Goal: Navigation & Orientation: Find specific page/section

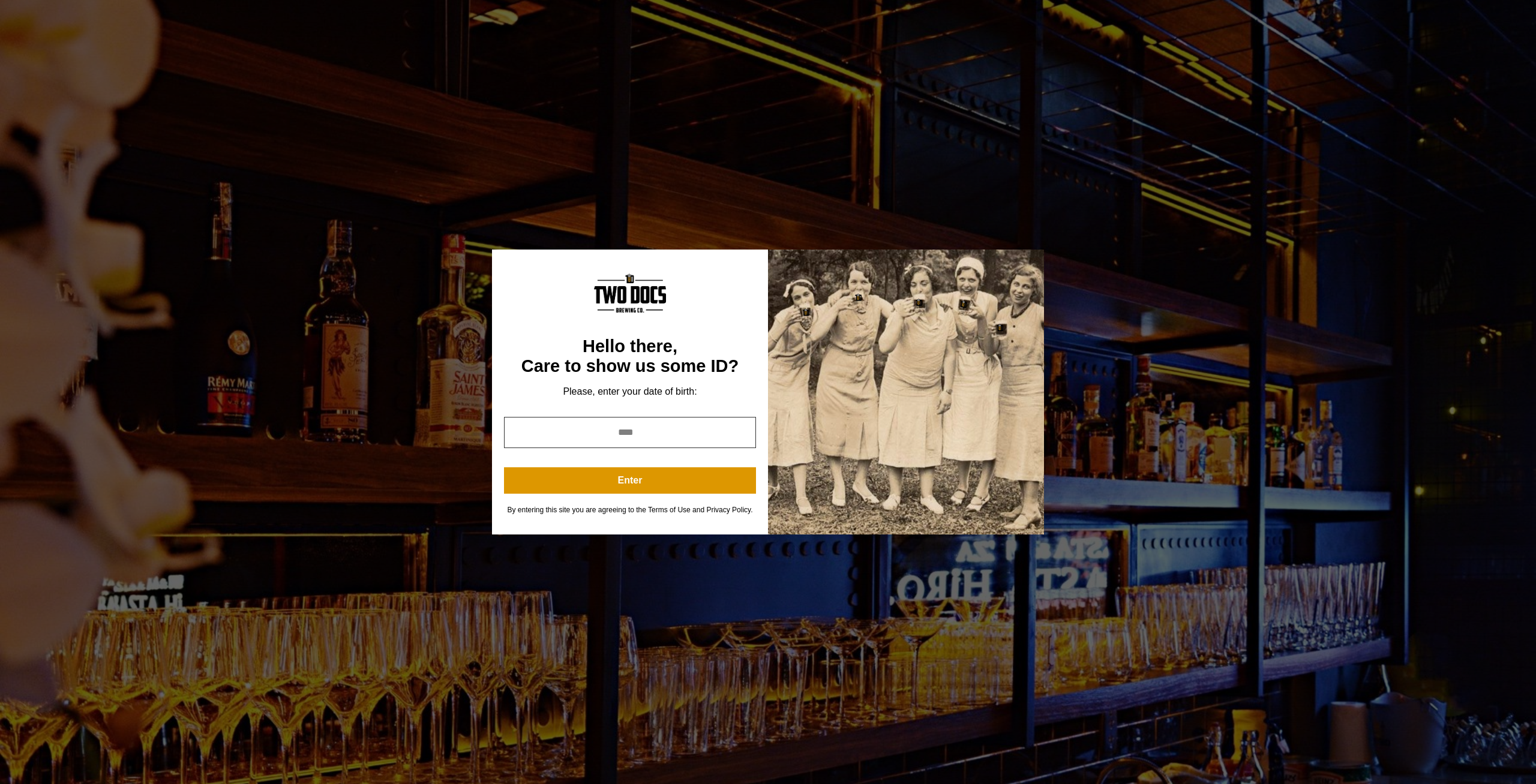
click at [694, 433] on input "year" at bounding box center [630, 432] width 252 height 31
type input "****"
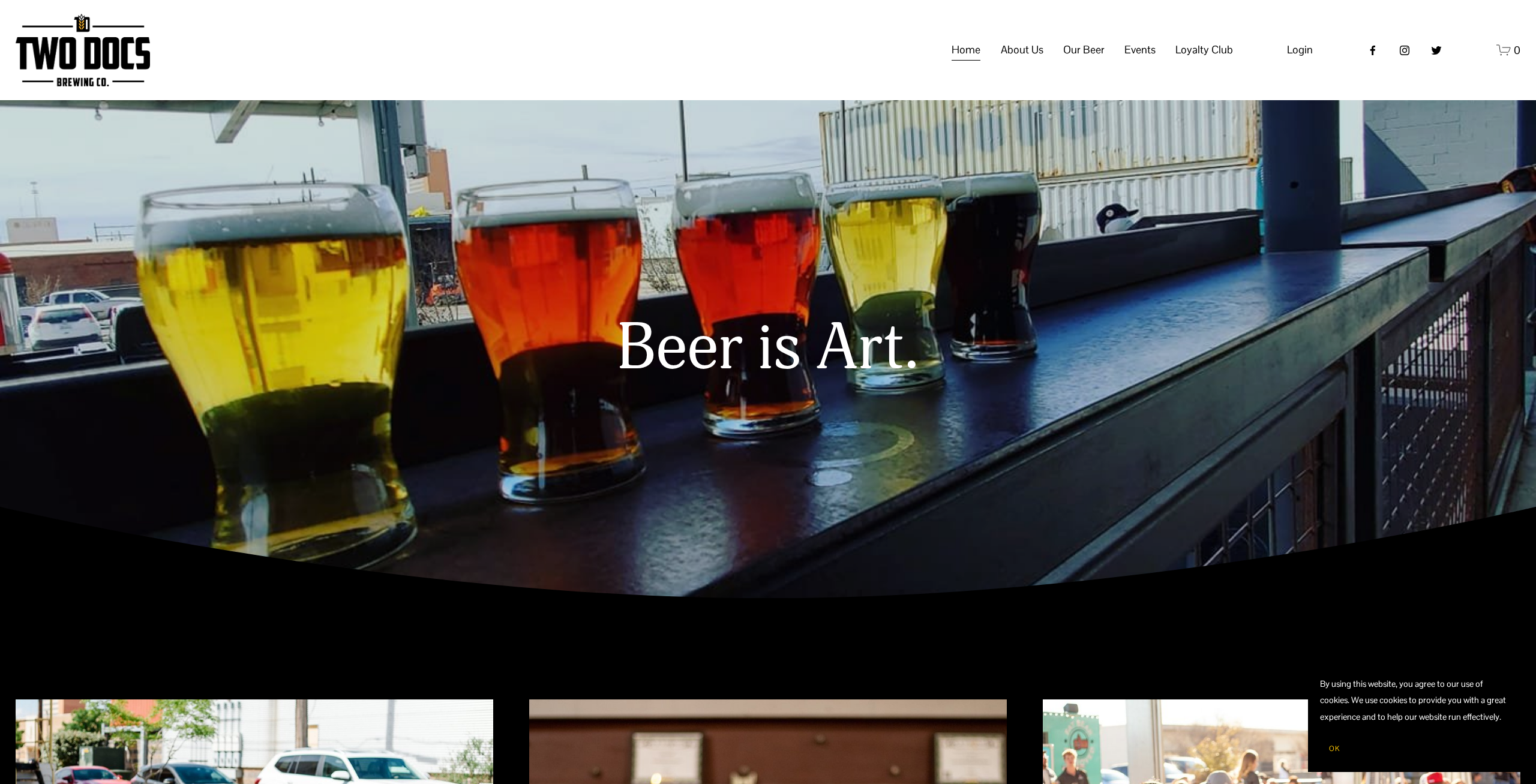
click at [0, 0] on span "Our Mission" at bounding box center [0, 0] width 0 height 0
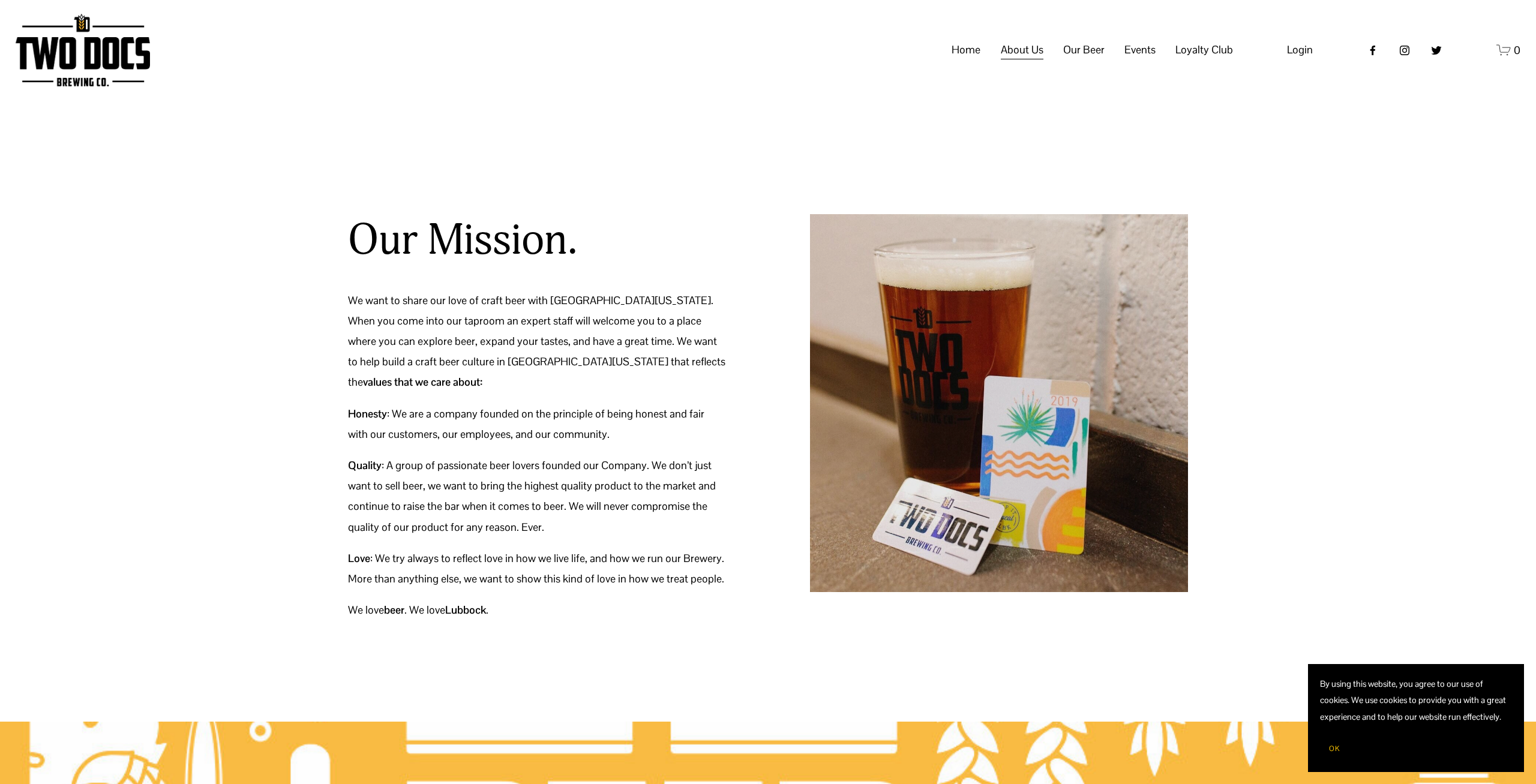
click at [0, 0] on span "Green Initiative" at bounding box center [0, 0] width 0 height 0
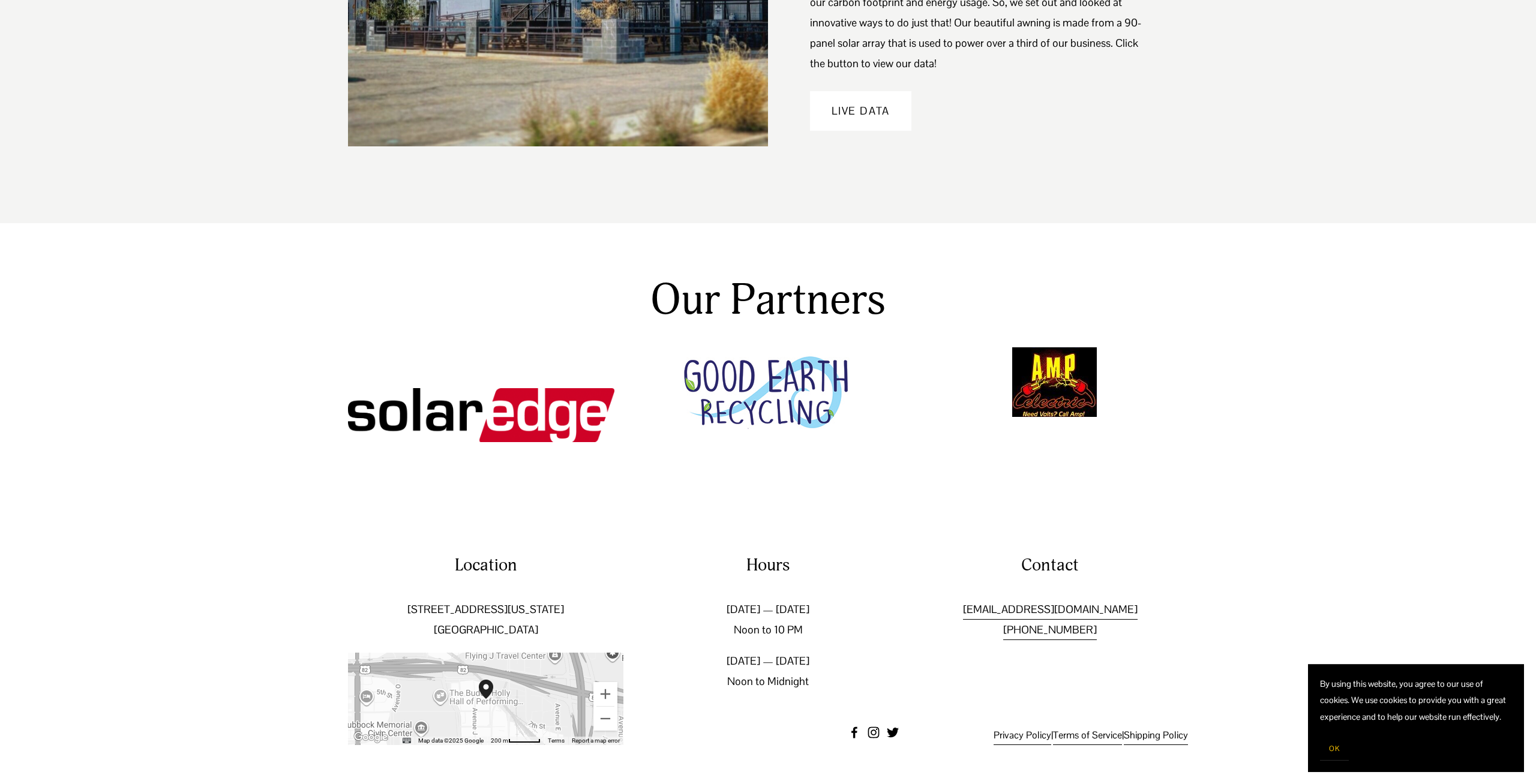
scroll to position [312, 0]
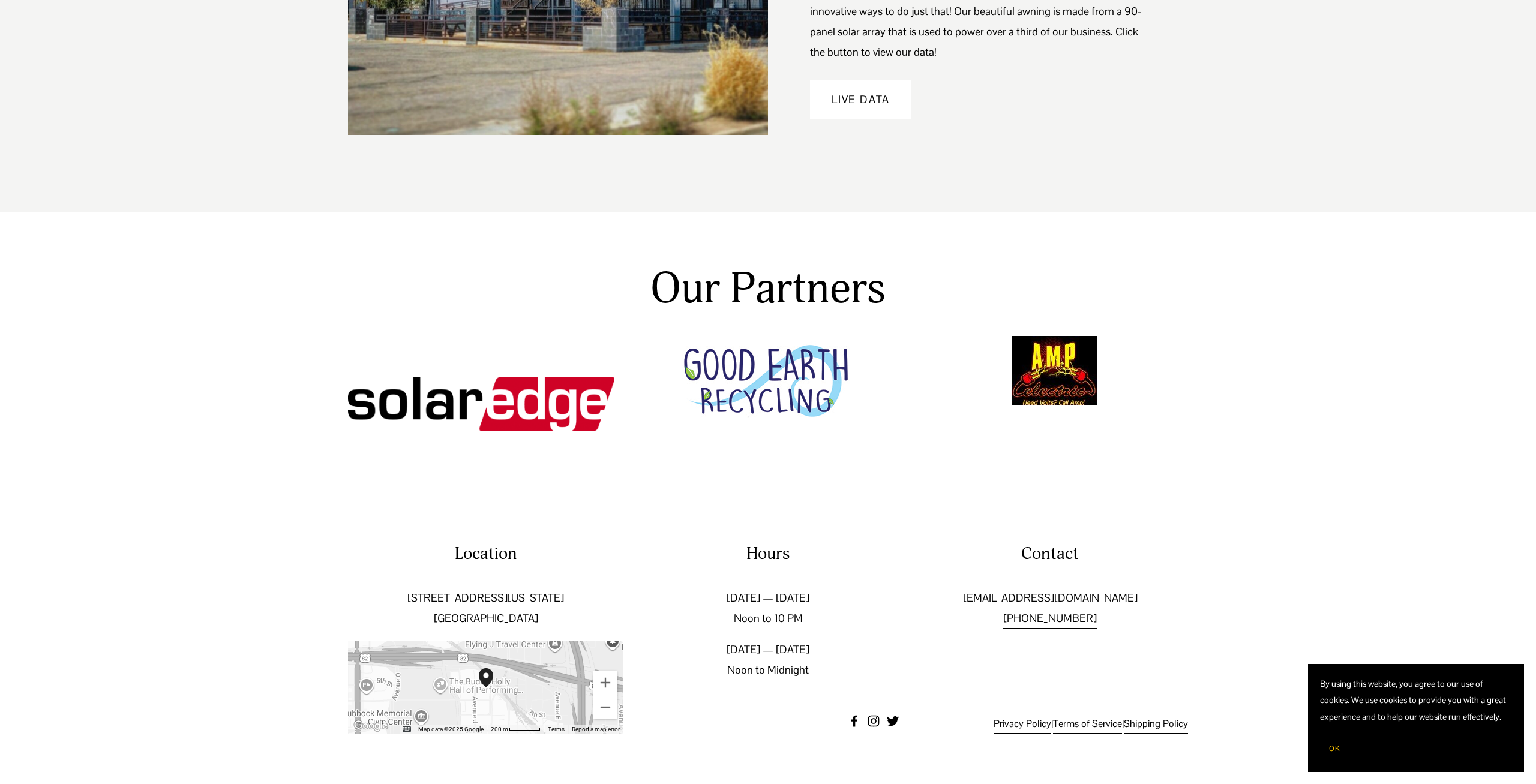
click at [872, 93] on link "Live Data" at bounding box center [860, 100] width 102 height 40
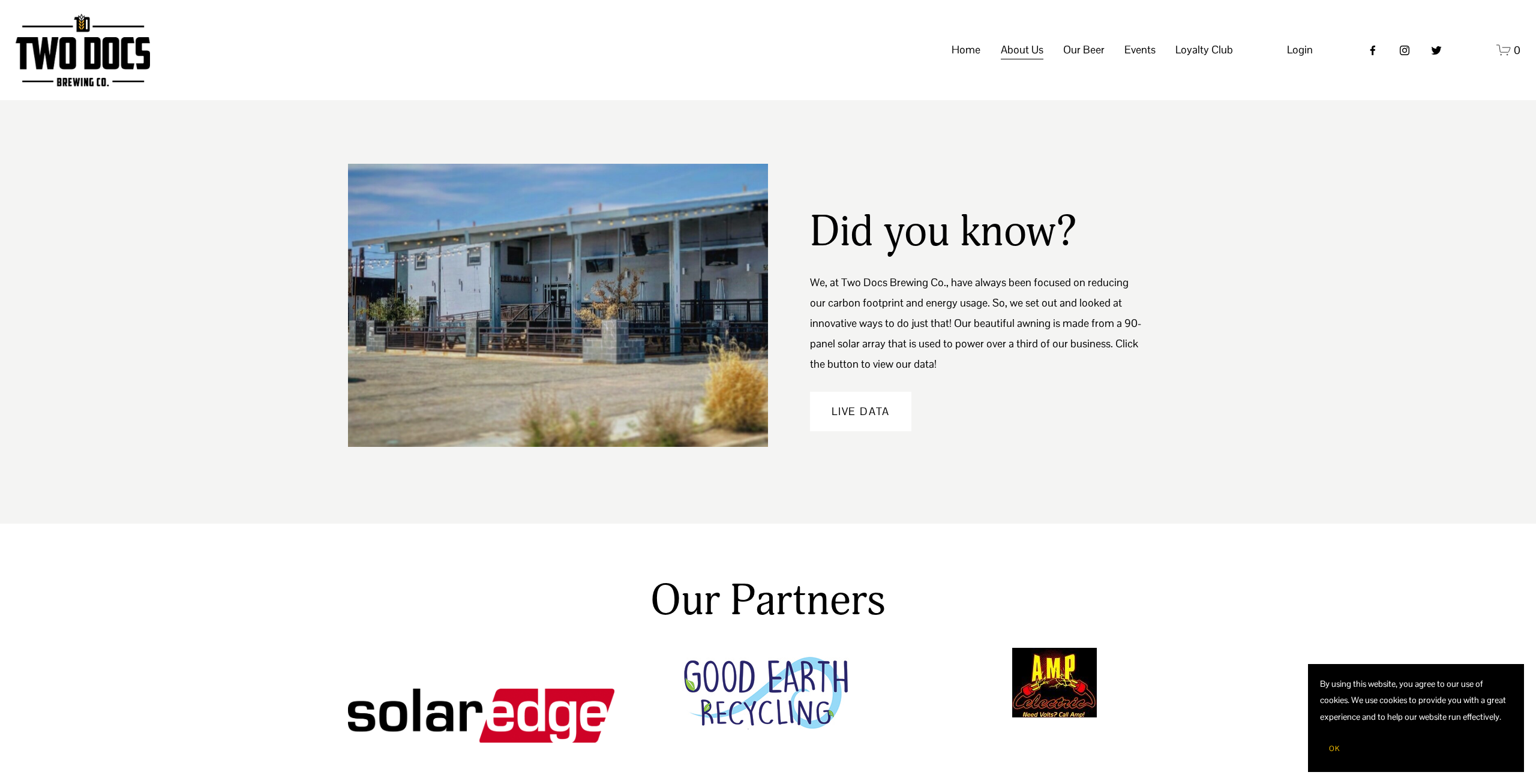
click at [0, 0] on span "Loyalty Club" at bounding box center [0, 0] width 0 height 0
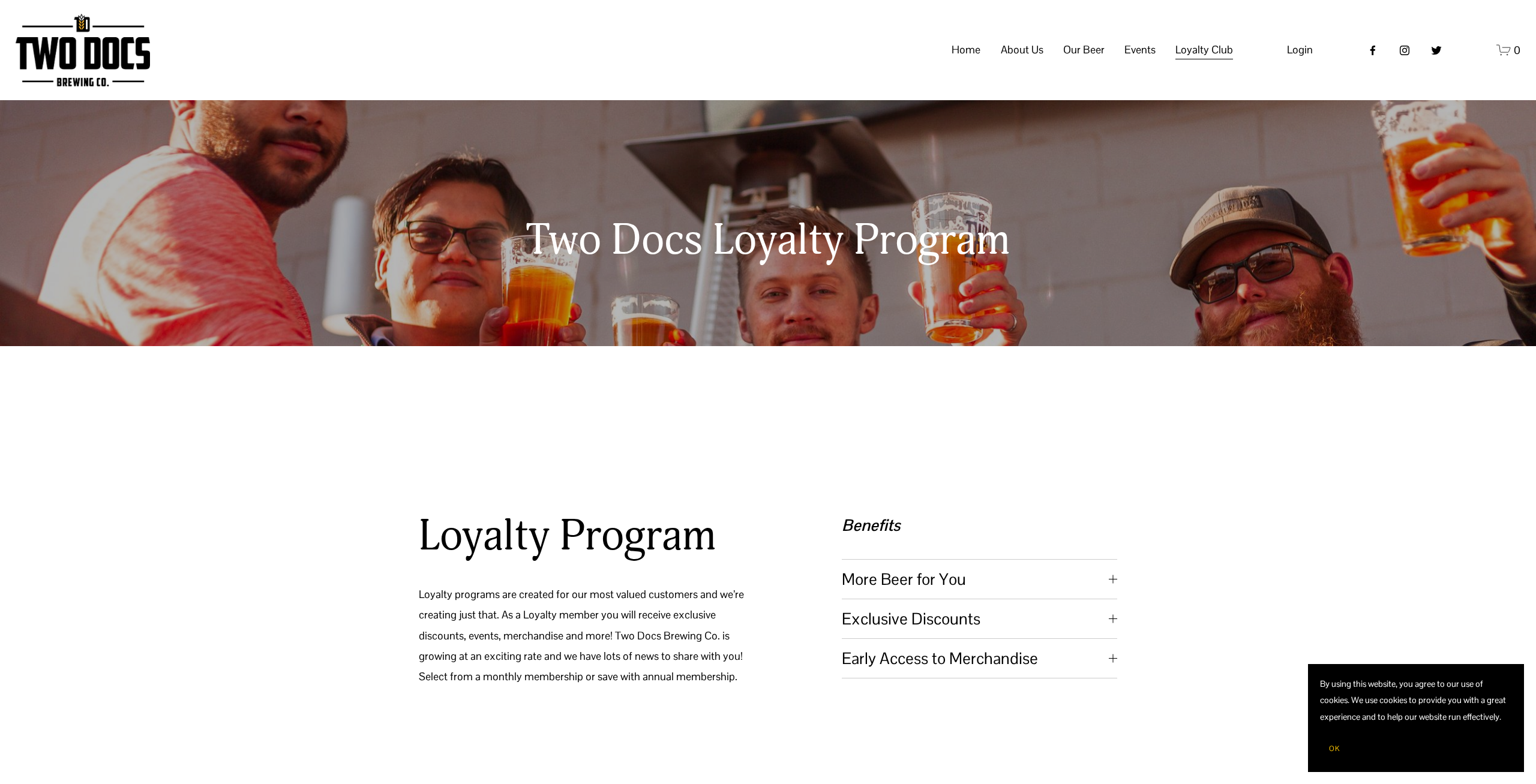
click at [0, 0] on span "Calendar" at bounding box center [0, 0] width 0 height 0
click at [0, 0] on span "Vendors & Musicians" at bounding box center [0, 0] width 0 height 0
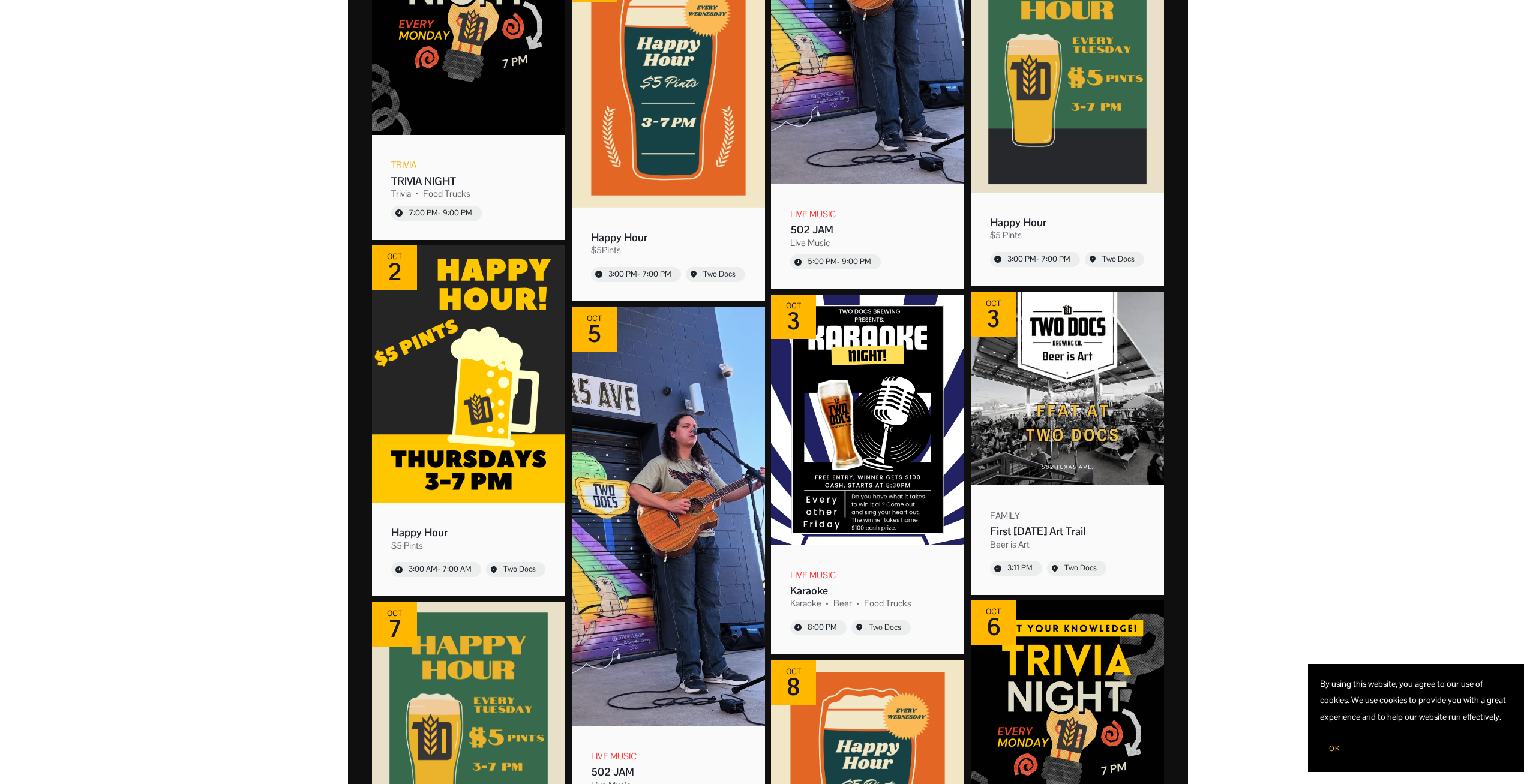
scroll to position [2325, 0]
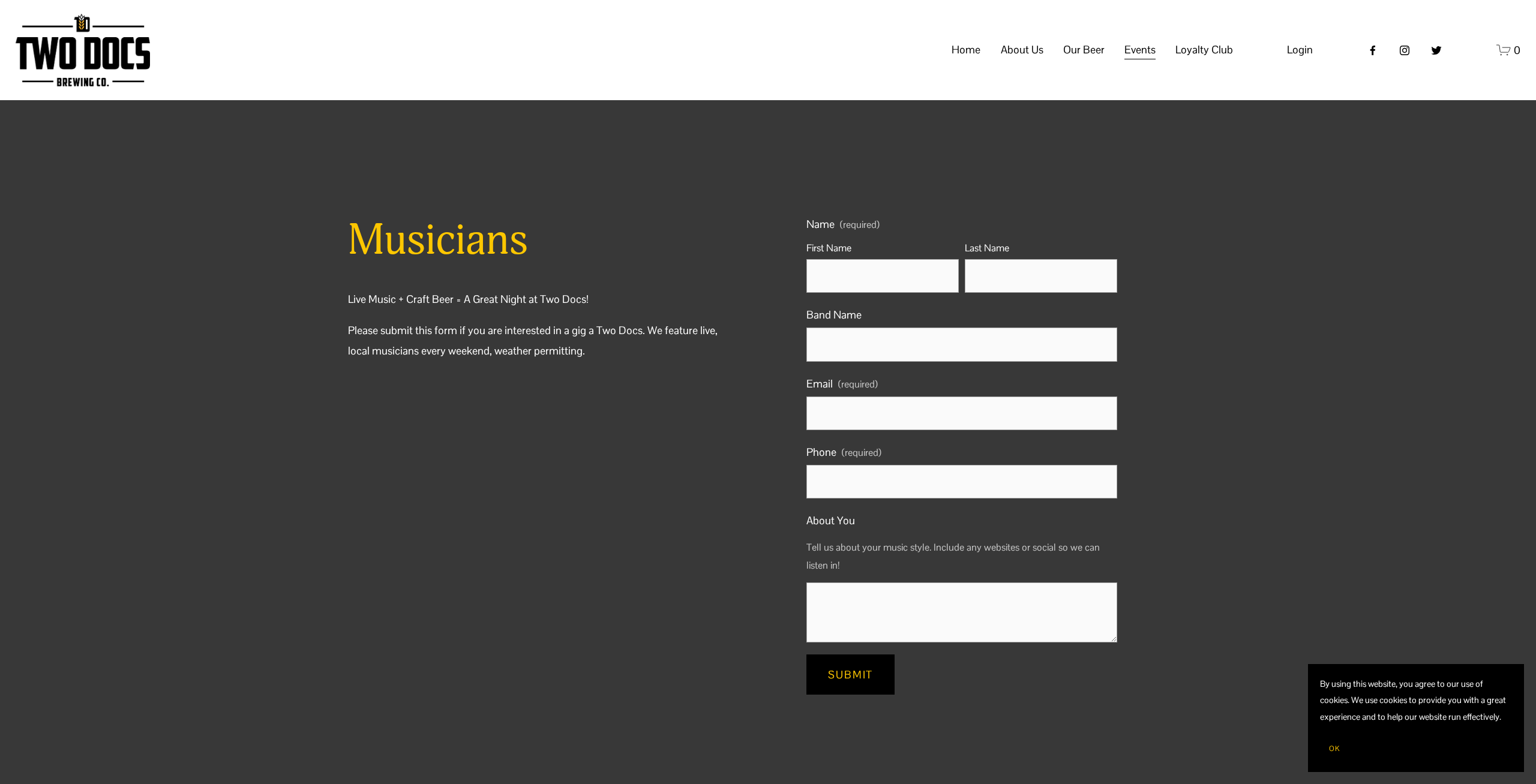
click at [0, 0] on span "Private Events" at bounding box center [0, 0] width 0 height 0
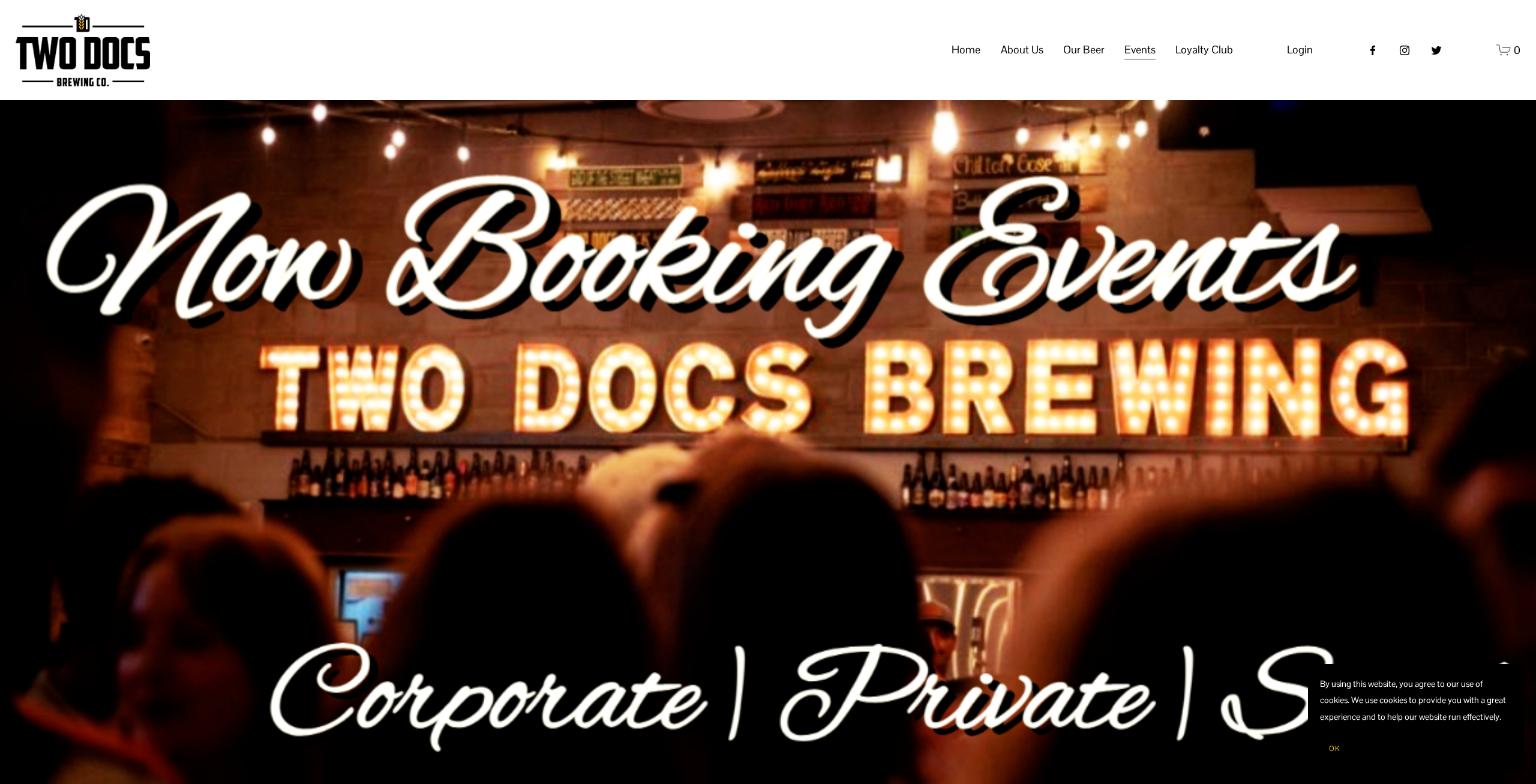
click at [1322, 744] on button "OK" at bounding box center [1335, 748] width 29 height 23
click at [1094, 60] on span "Our Beer" at bounding box center [1084, 50] width 42 height 20
click at [0, 0] on span "Taproom Menu" at bounding box center [0, 0] width 0 height 0
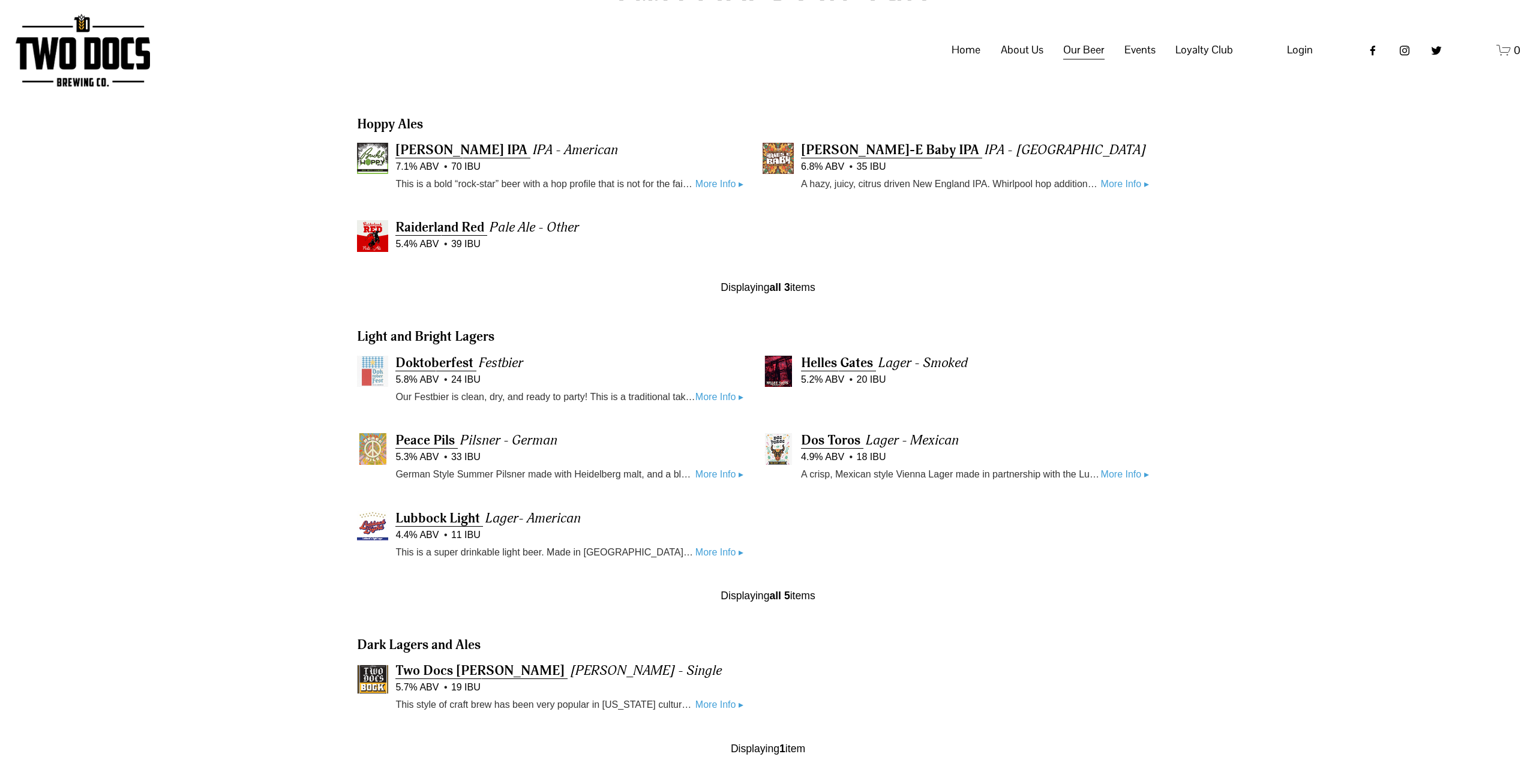
scroll to position [569, 0]
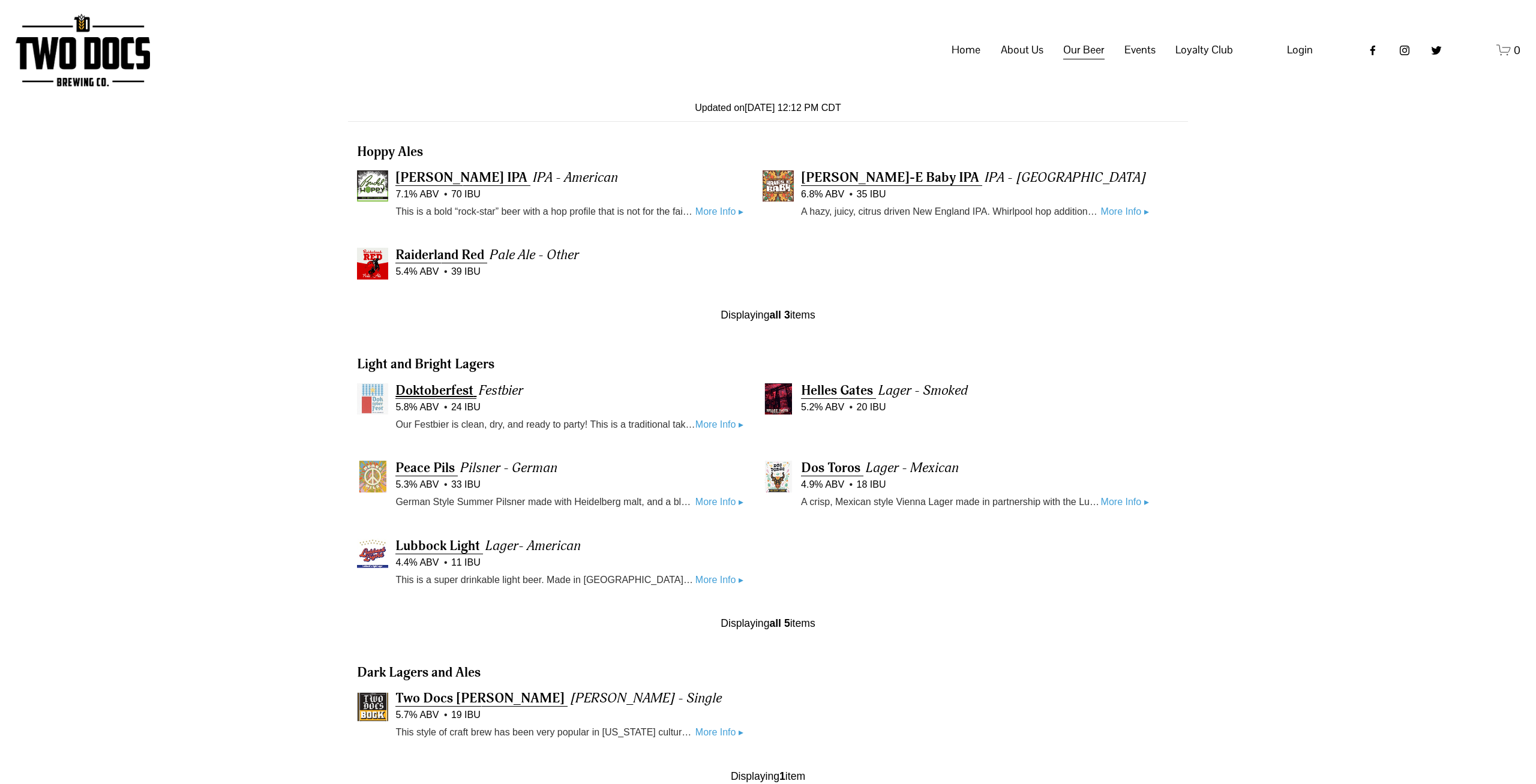
click at [453, 397] on span "Doktoberfest" at bounding box center [434, 390] width 78 height 17
click at [432, 251] on span "Raiderland Red" at bounding box center [440, 255] width 89 height 17
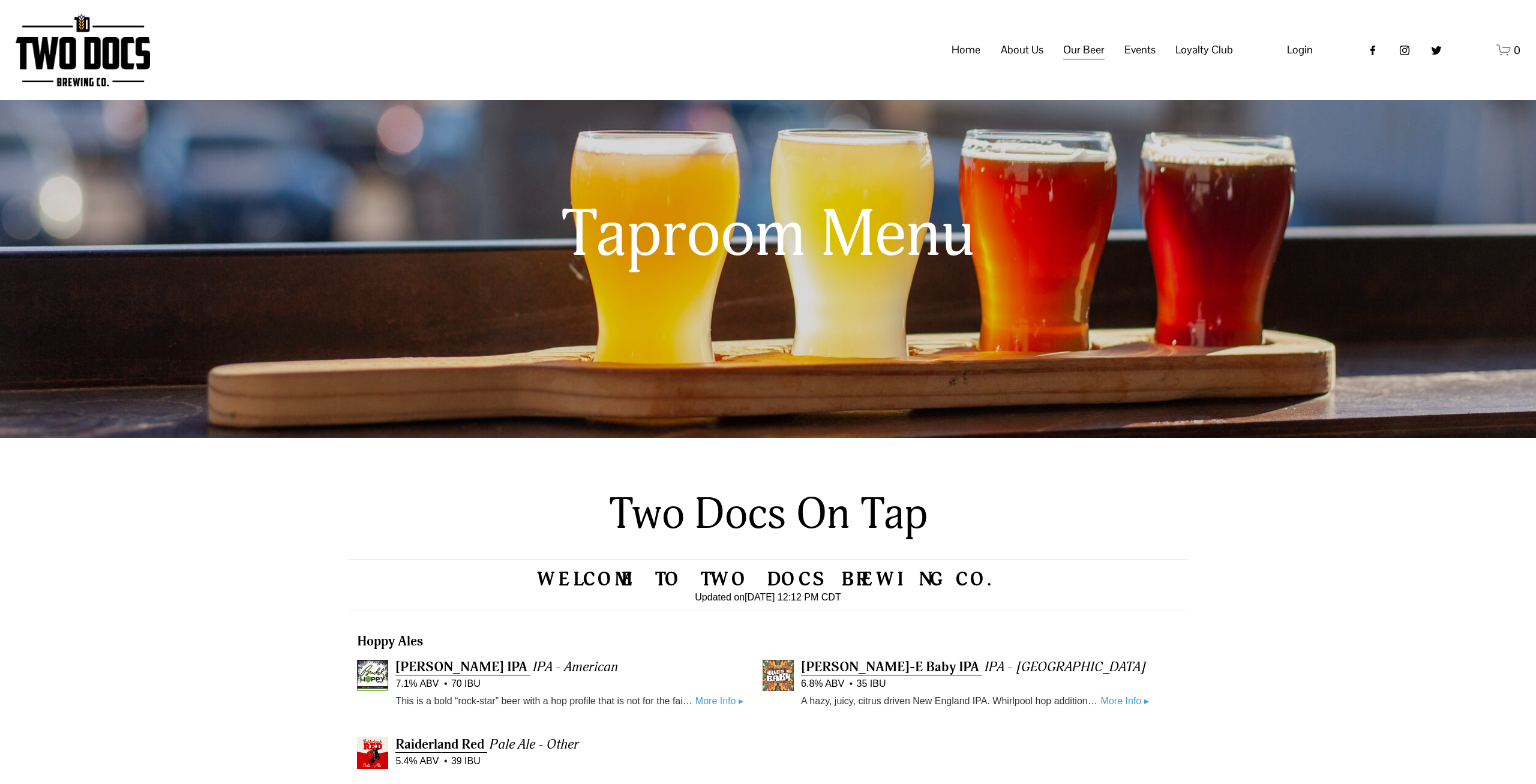
scroll to position [0, 0]
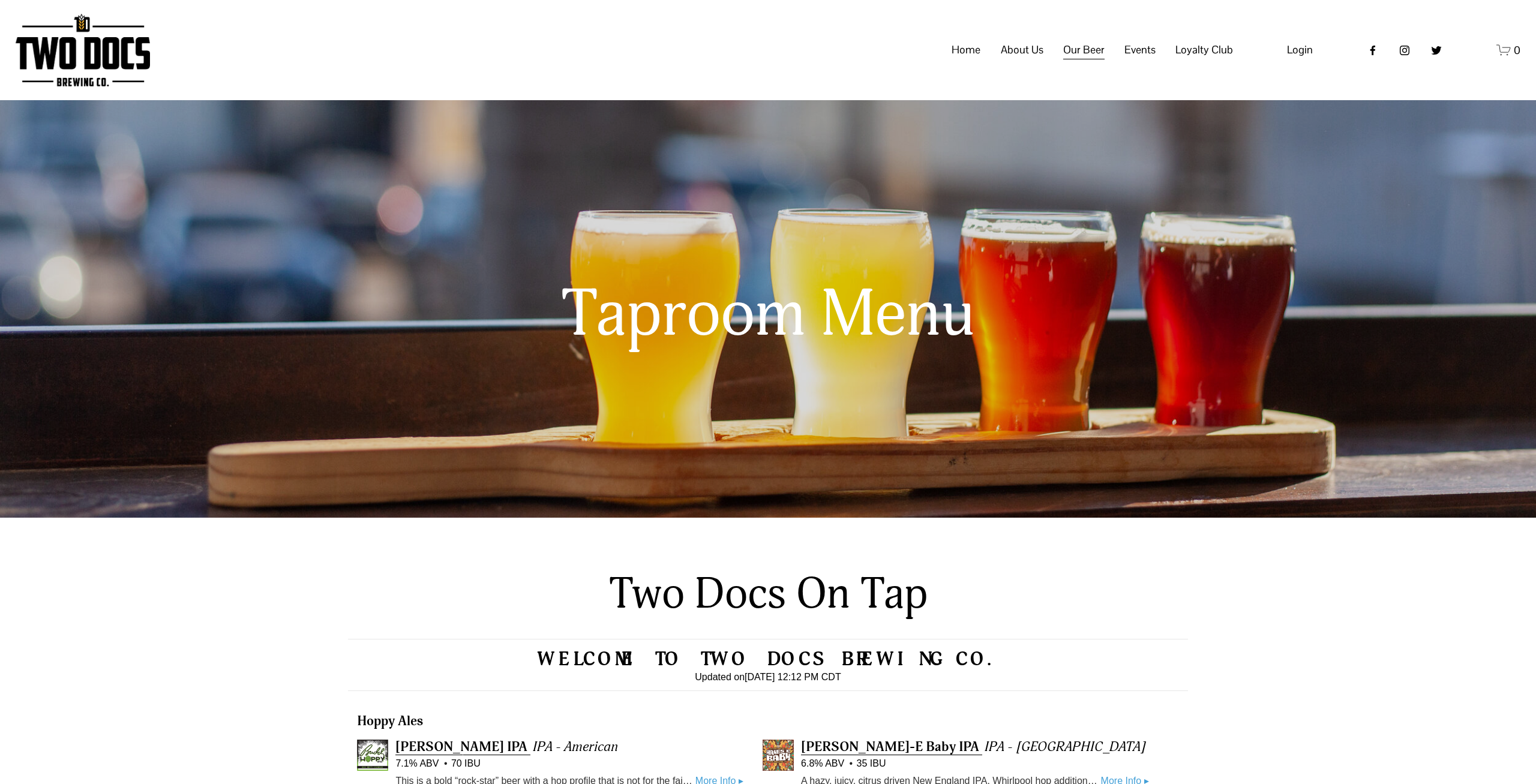
click at [0, 0] on span "Distribution Map" at bounding box center [0, 0] width 0 height 0
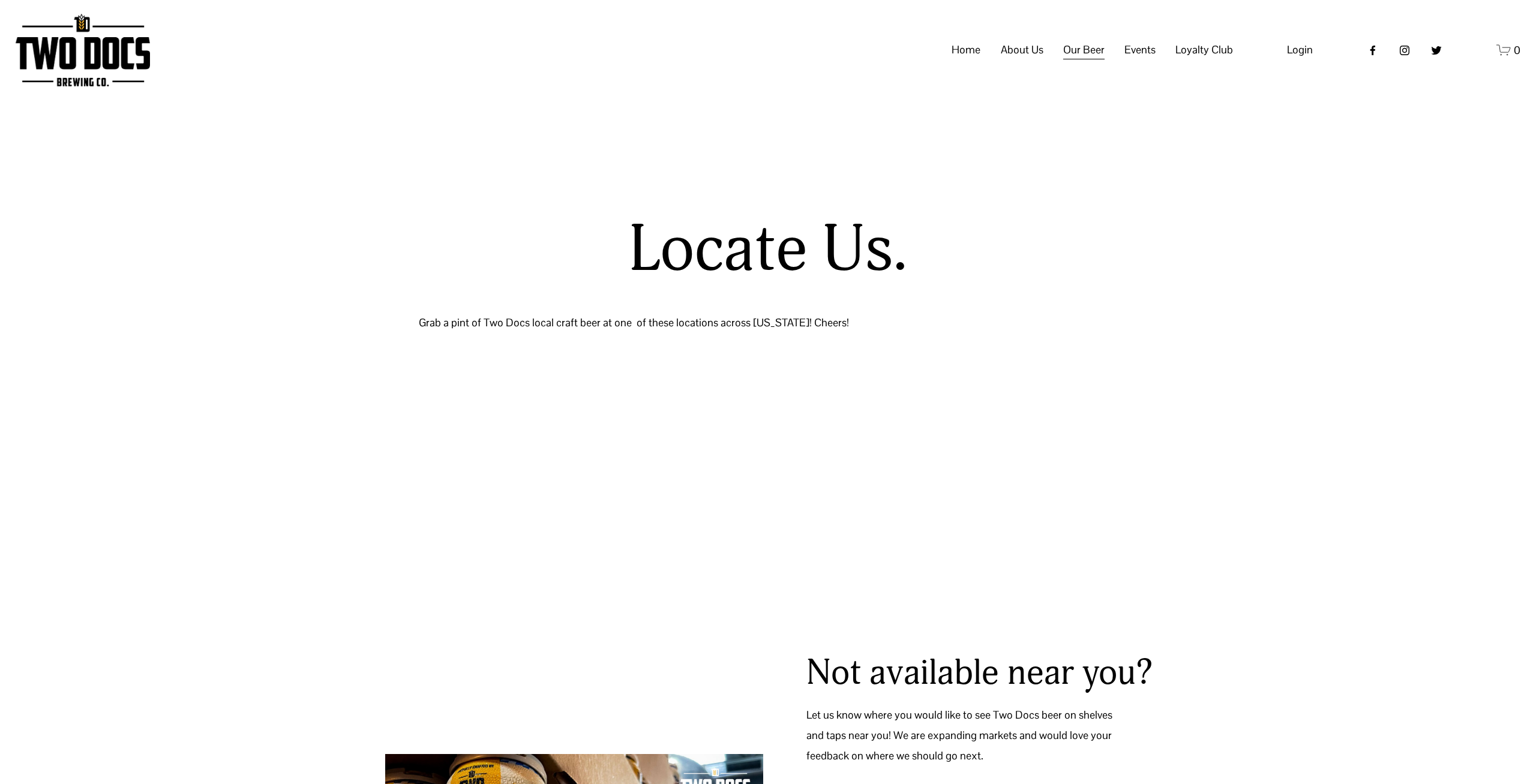
select select "**"
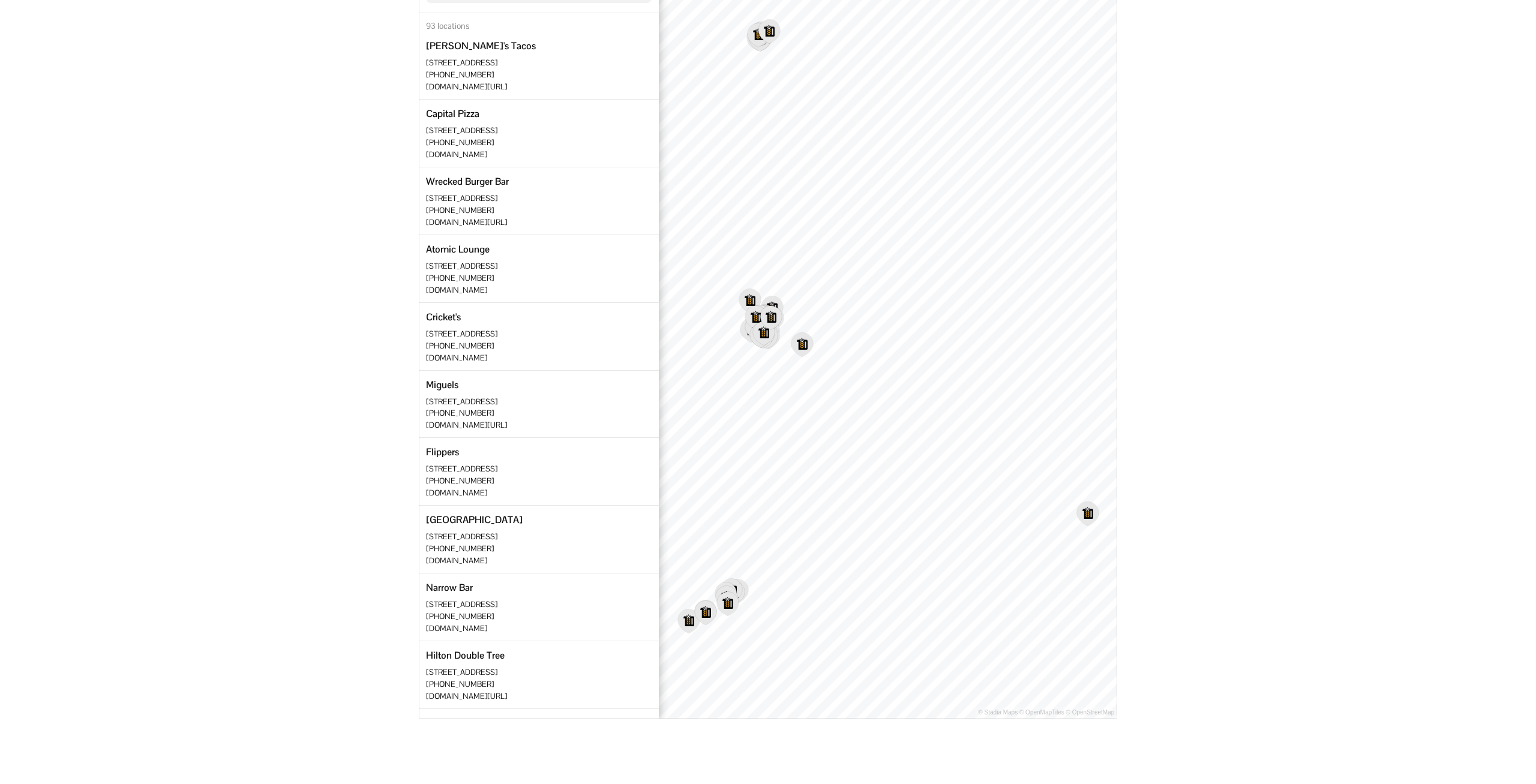
scroll to position [428, 0]
click at [656, 420] on div "Beer Finder Search by address, ZIP, or name Search 93 locations Torchy's Tacos …" at bounding box center [768, 325] width 699 height 784
click at [830, 357] on icon "Map marker" at bounding box center [824, 349] width 24 height 25
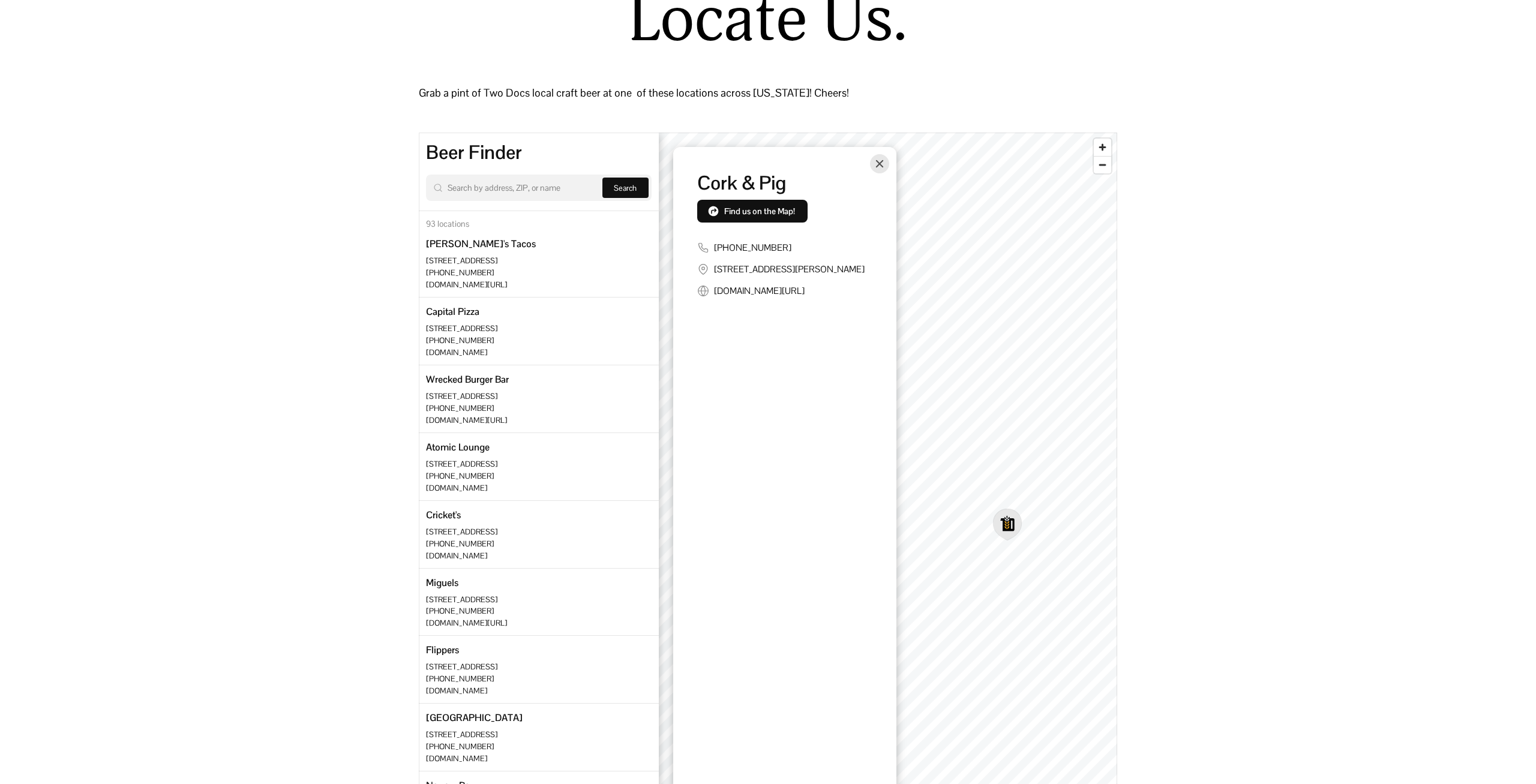
scroll to position [245, 0]
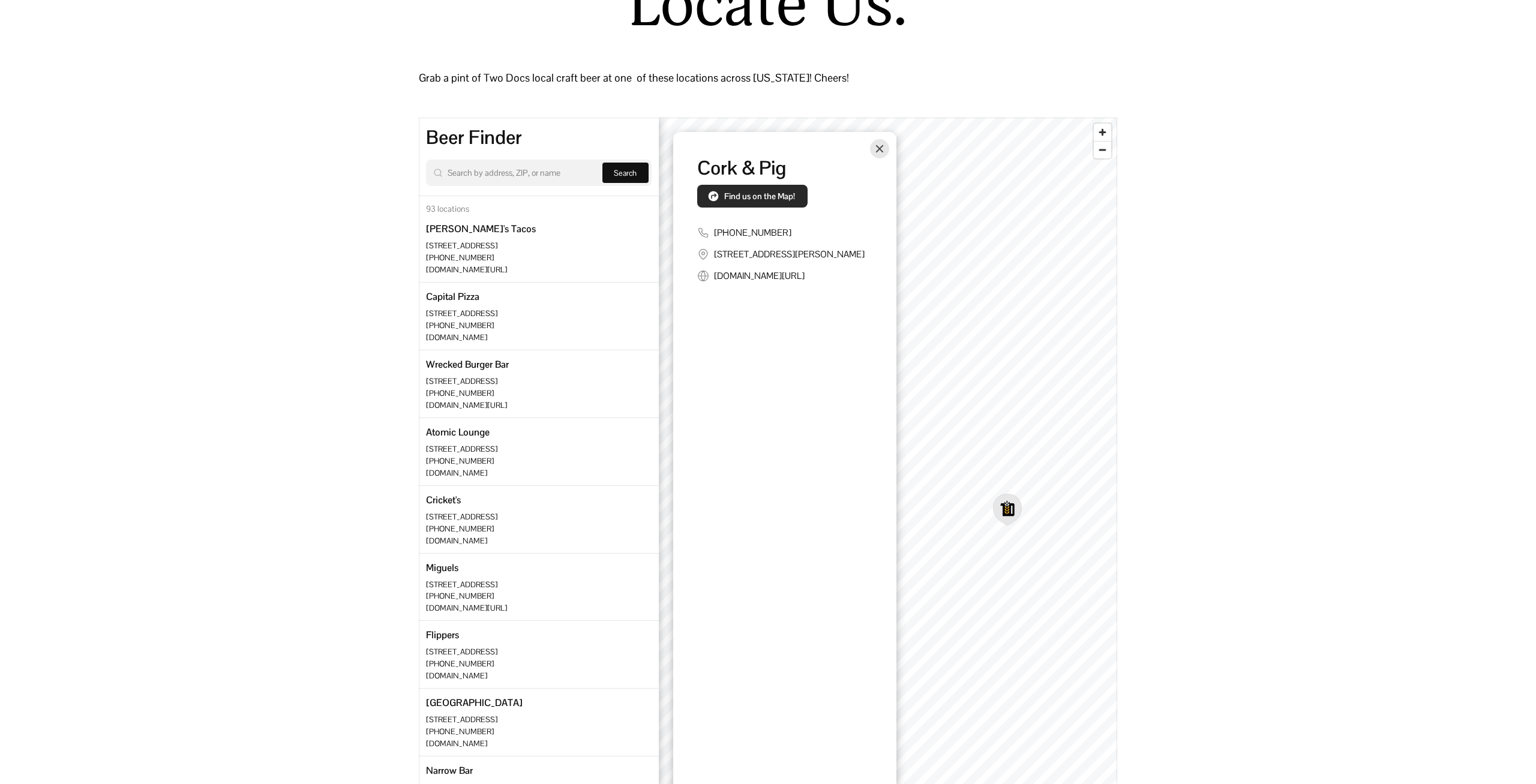
click at [773, 198] on span "Find us on the Map!" at bounding box center [760, 196] width 71 height 11
click at [877, 154] on button "Close" at bounding box center [879, 149] width 19 height 19
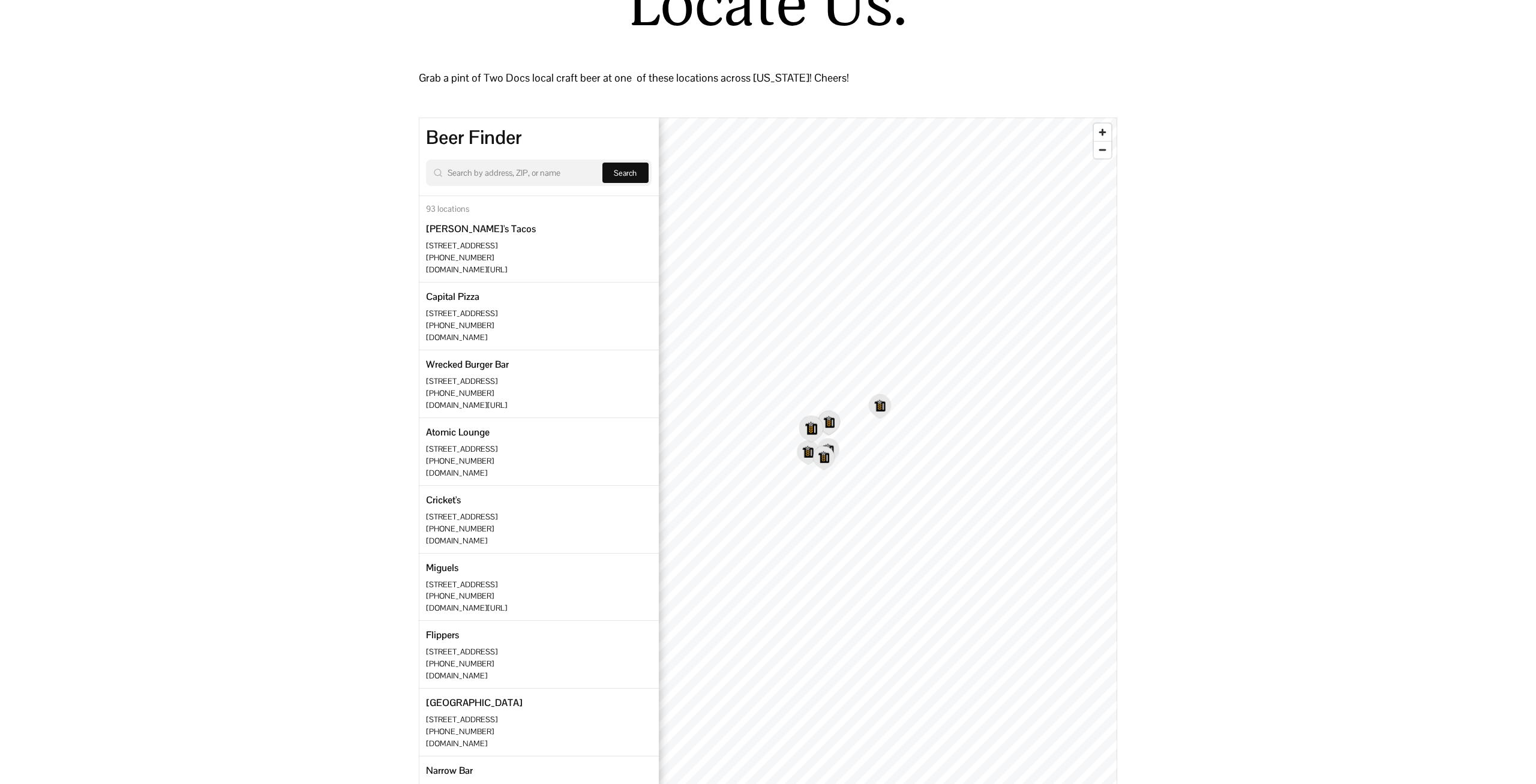
drag, startPoint x: 1019, startPoint y: 467, endPoint x: 824, endPoint y: 242, distance: 297.7
click at [822, 416] on icon "Map marker" at bounding box center [811, 429] width 24 height 25
click at [784, 256] on icon "Map marker" at bounding box center [786, 253] width 24 height 25
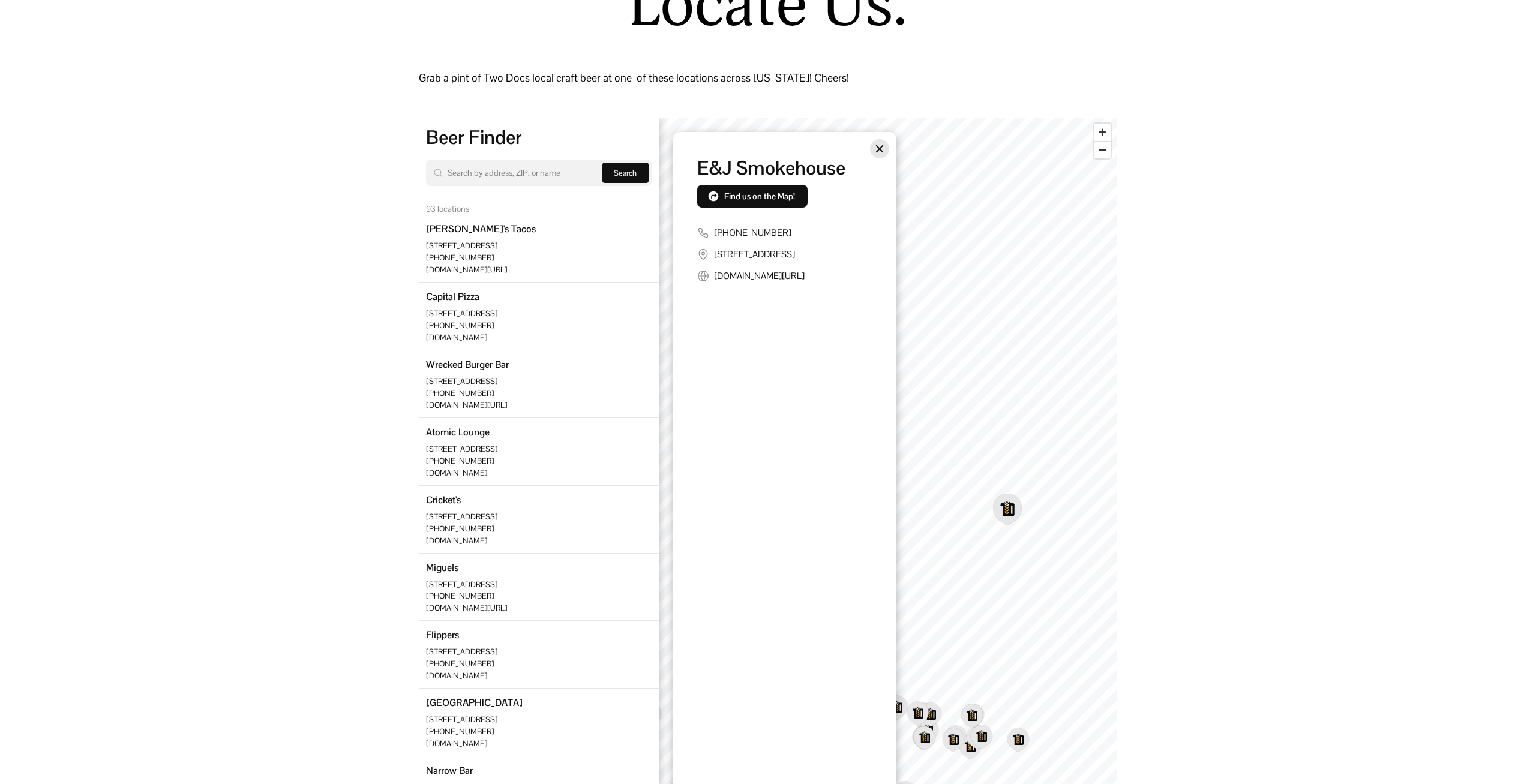
click at [875, 155] on button "Close" at bounding box center [879, 149] width 19 height 19
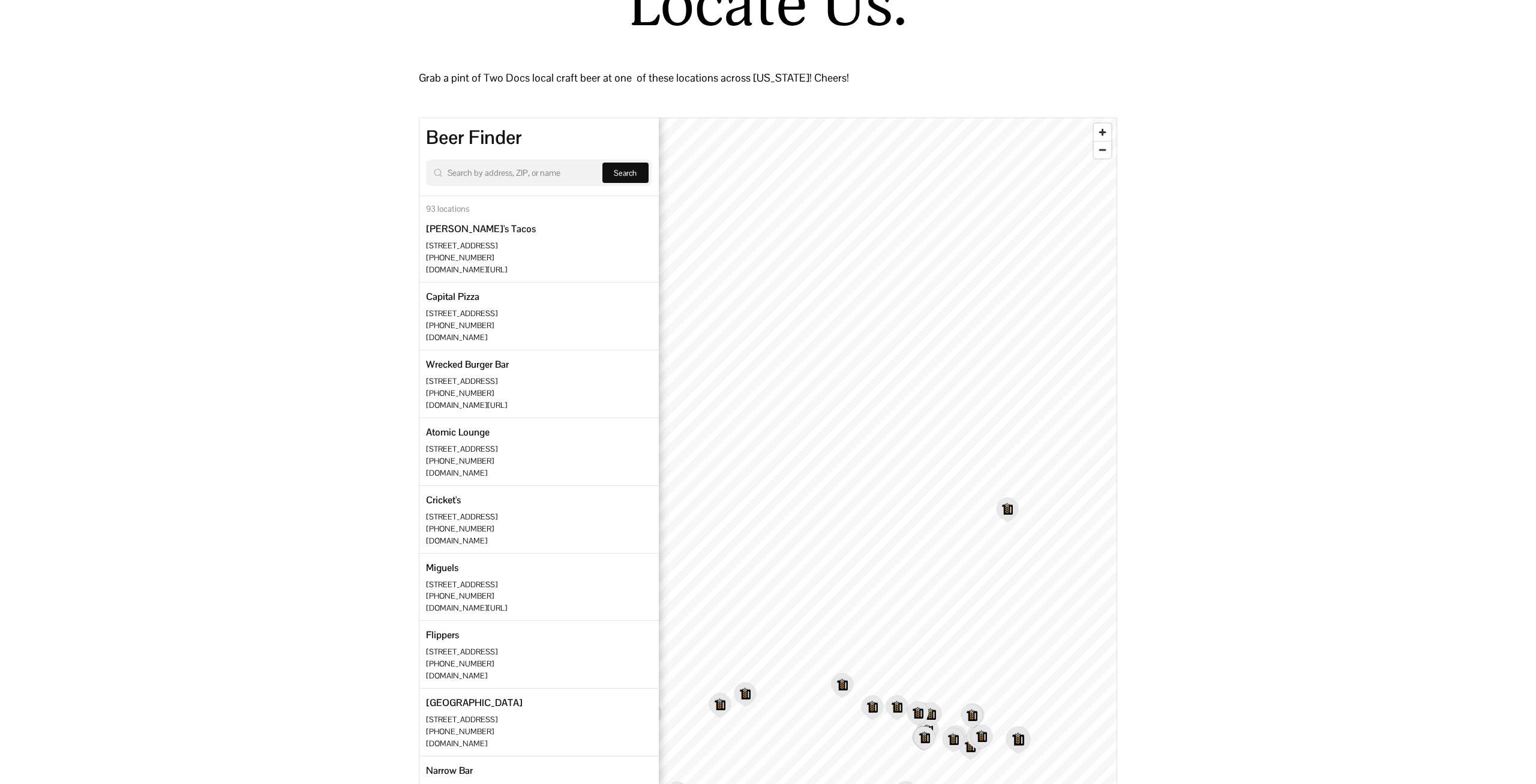
click at [1021, 743] on icon "Map marker" at bounding box center [1018, 740] width 24 height 25
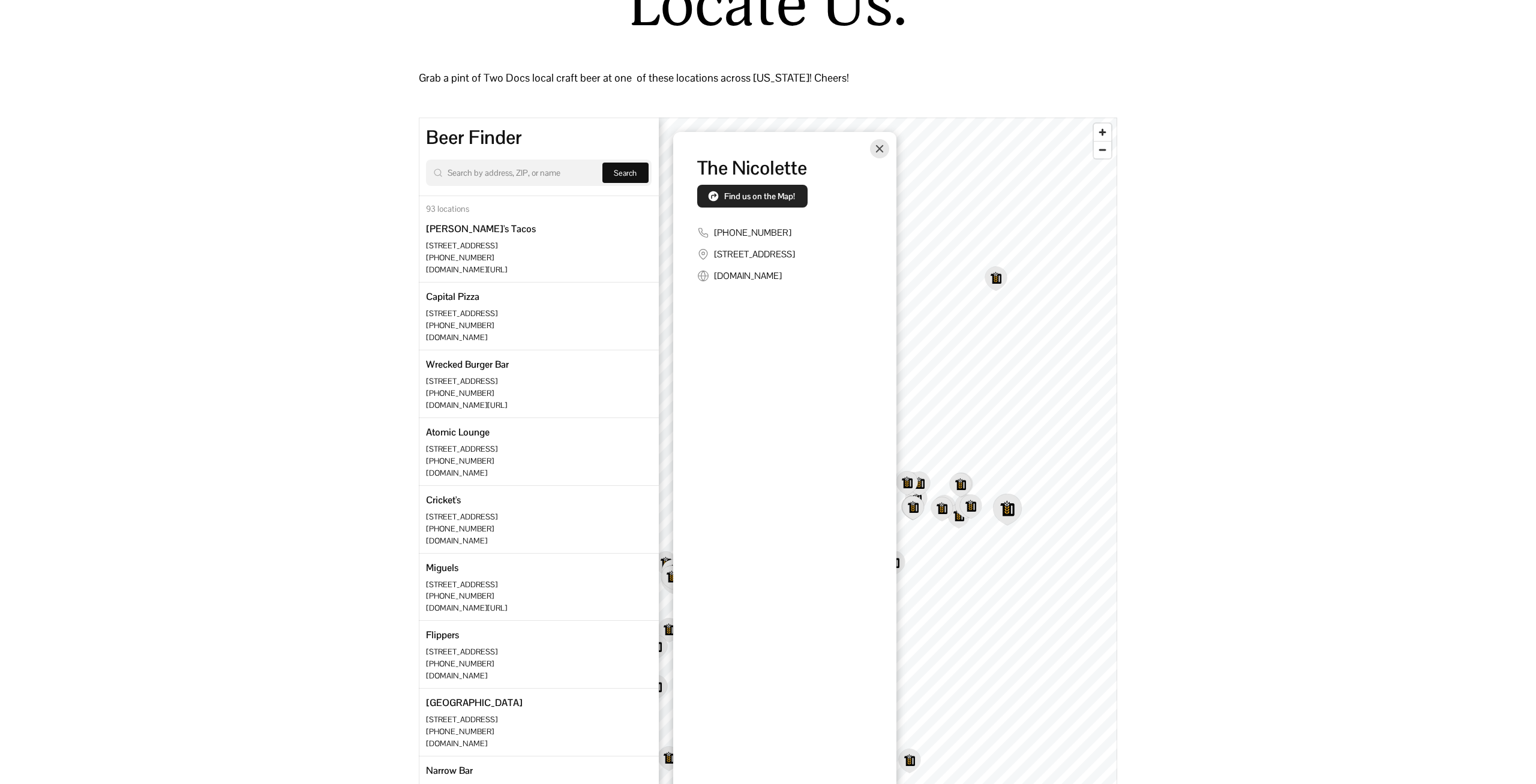
click at [753, 197] on span "Find us on the Map!" at bounding box center [760, 196] width 71 height 11
click at [882, 146] on icon "Close" at bounding box center [879, 148] width 7 height 7
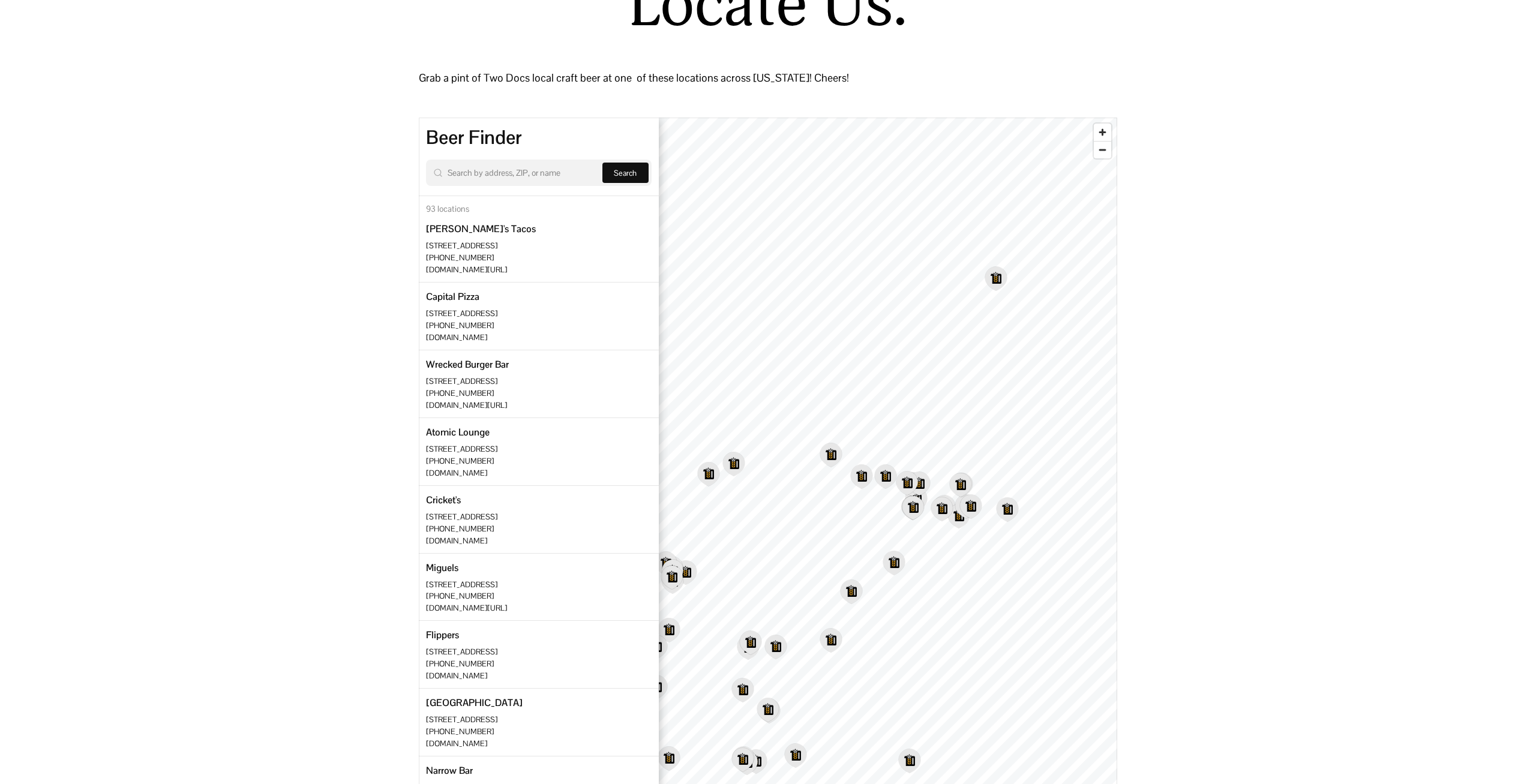
scroll to position [0, 0]
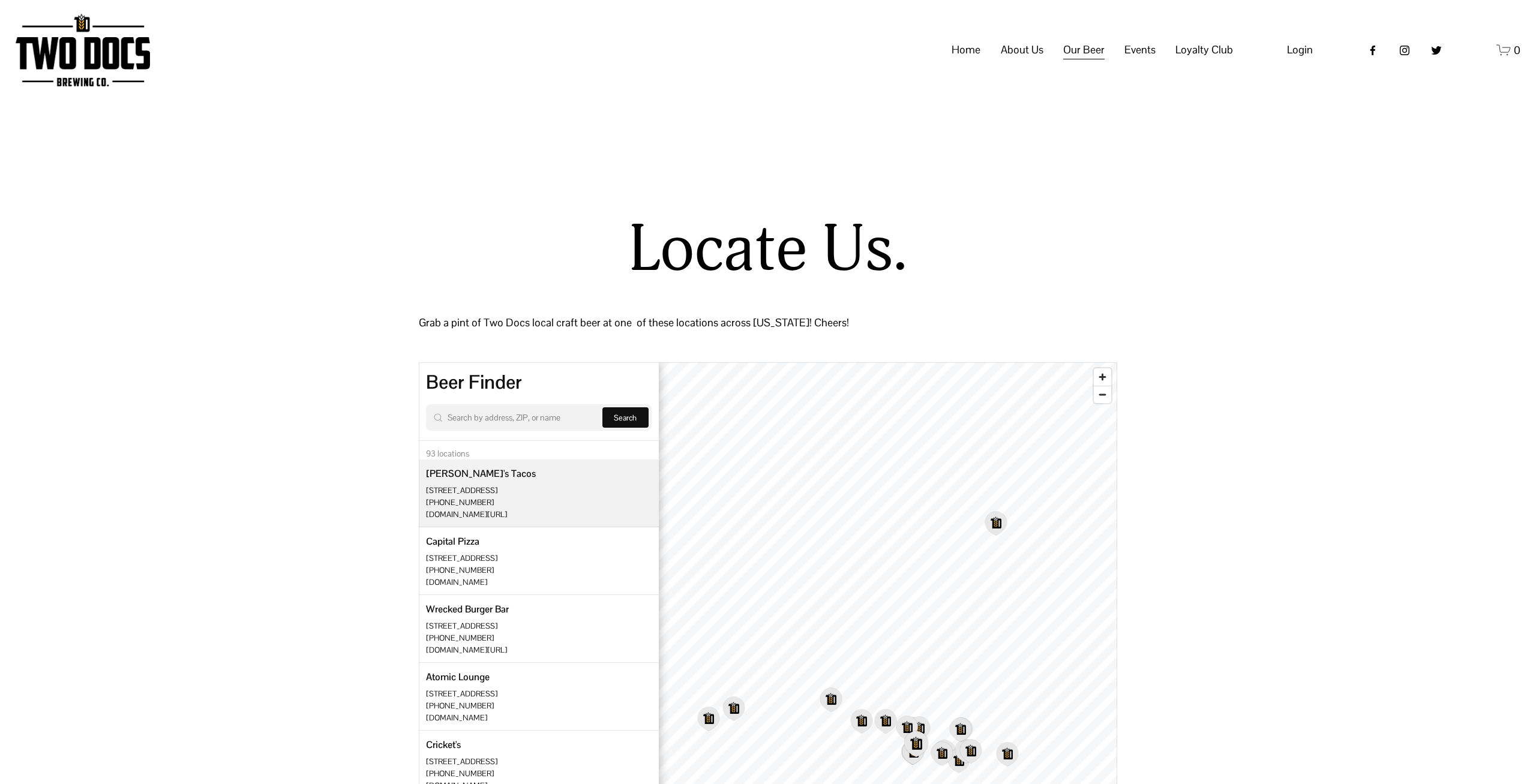
click at [470, 494] on span "2407 9th St Ste 100, Lubbock, TX 79401, USA" at bounding box center [462, 489] width 72 height 10
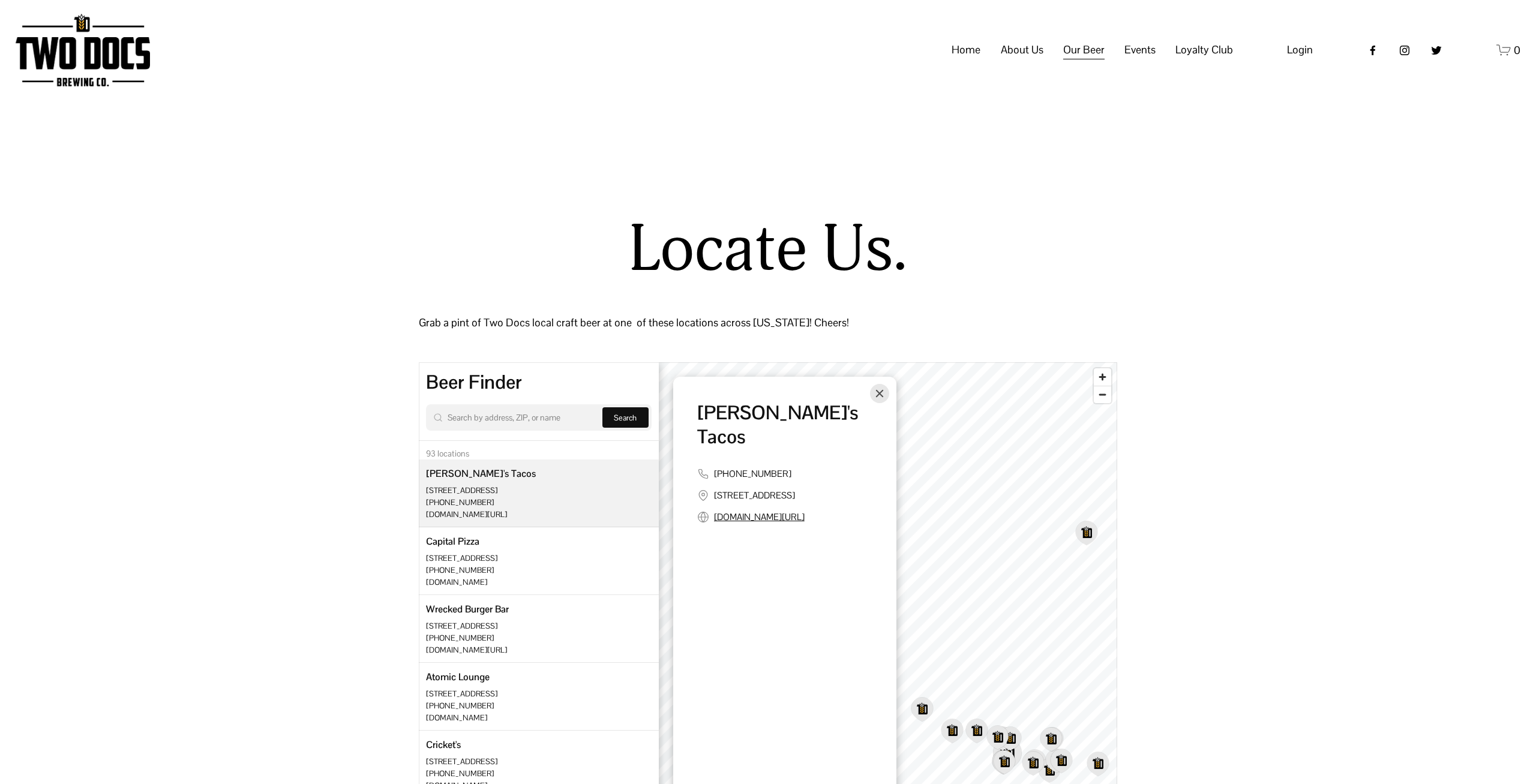
click at [780, 511] on link "torchystacos.com/?olonwp=JjBtp_vMLk25gkYh_bnoiQ" at bounding box center [759, 517] width 91 height 12
click at [883, 392] on icon "Close" at bounding box center [880, 393] width 10 height 10
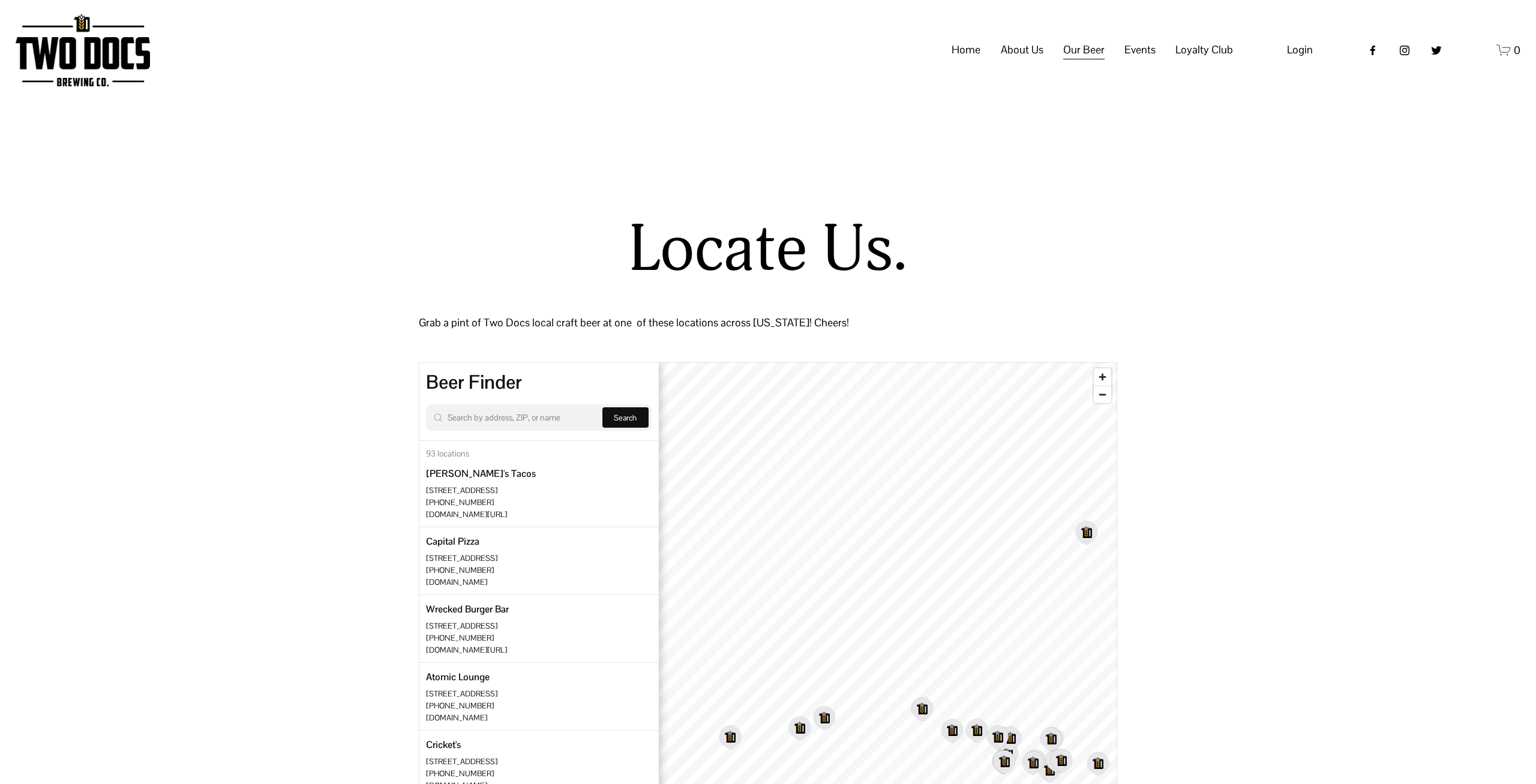
click at [1019, 50] on div "Home About Us Our Mission" at bounding box center [624, 50] width 1218 height 73
click at [1020, 60] on span "About Us" at bounding box center [1022, 50] width 43 height 20
click at [0, 0] on span "Our Mission" at bounding box center [0, 0] width 0 height 0
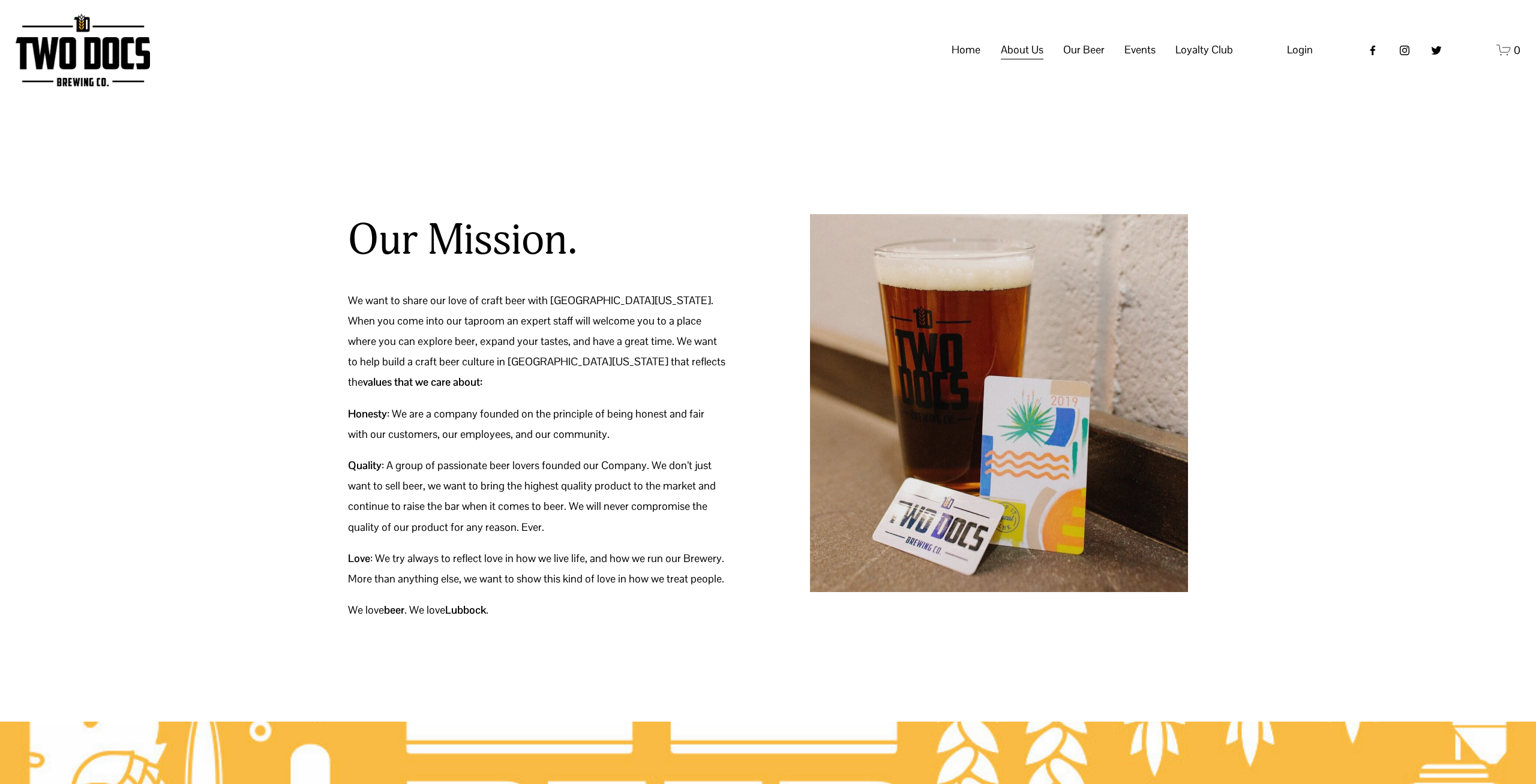
click at [0, 0] on span "Raiderland RED" at bounding box center [0, 0] width 0 height 0
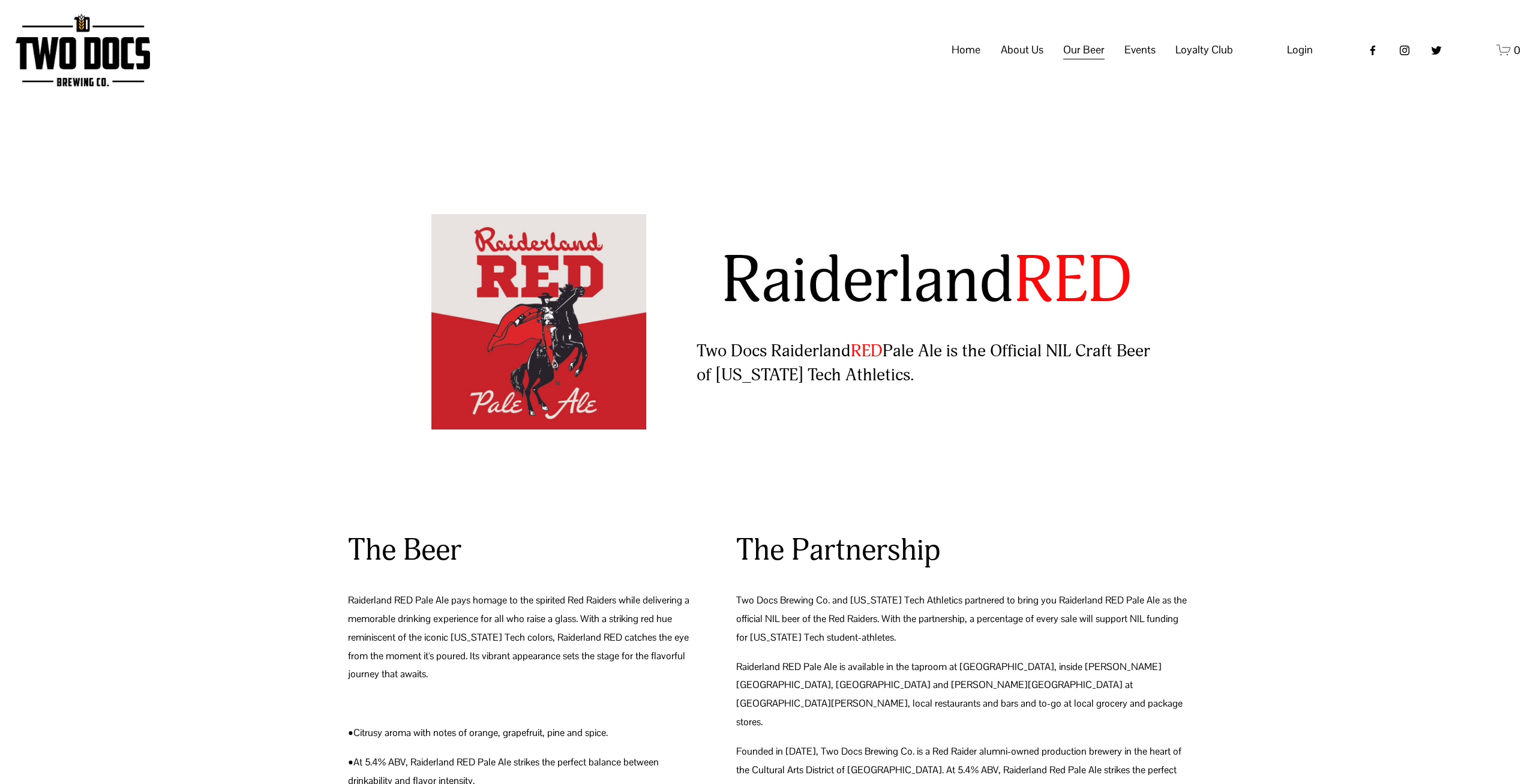
click at [965, 62] on link "Home" at bounding box center [966, 50] width 29 height 23
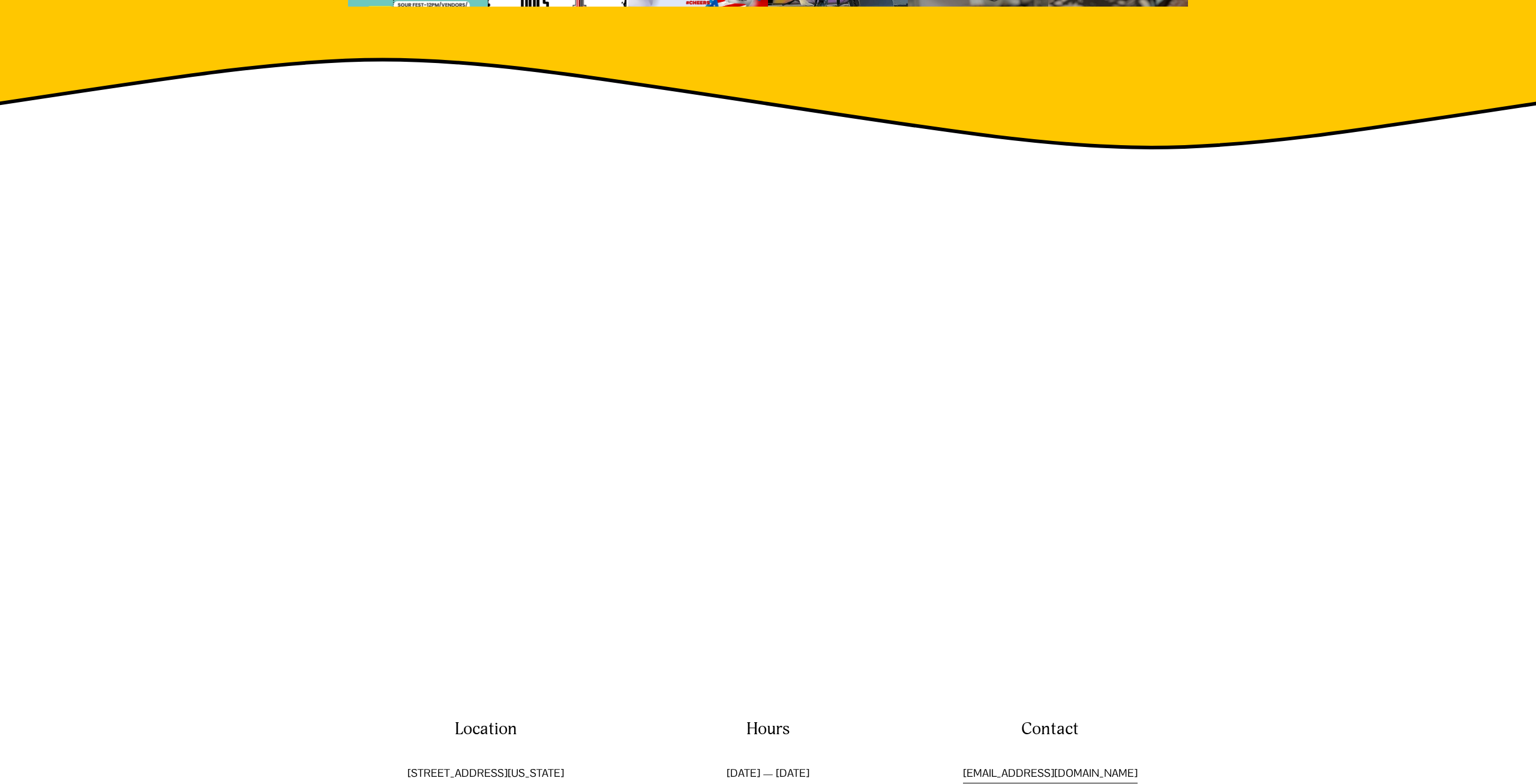
scroll to position [2439, 0]
